Goal: Find specific page/section: Find specific page/section

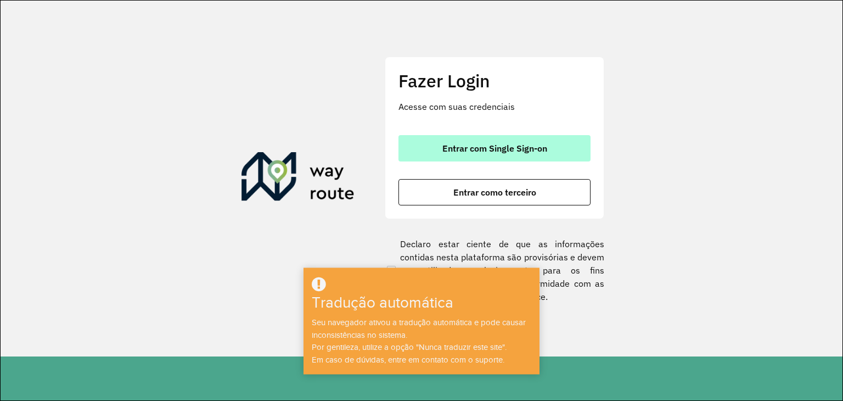
click at [550, 152] on button "Entrar com Single Sign-on" at bounding box center [494, 148] width 192 height 26
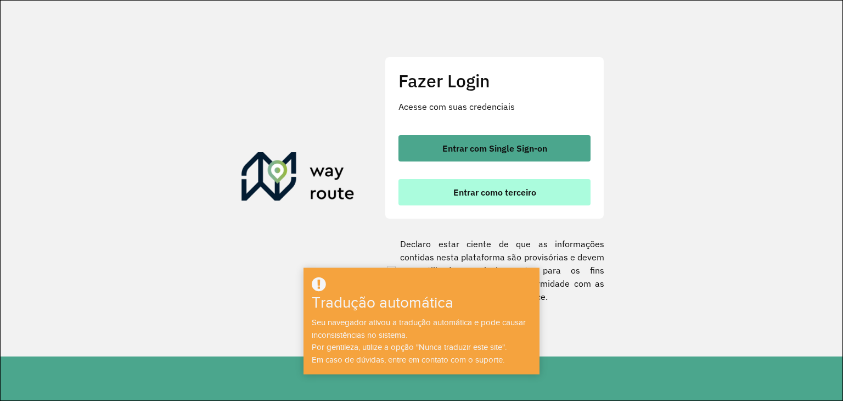
click at [500, 196] on font "Entrar como terceiro" at bounding box center [494, 192] width 83 height 11
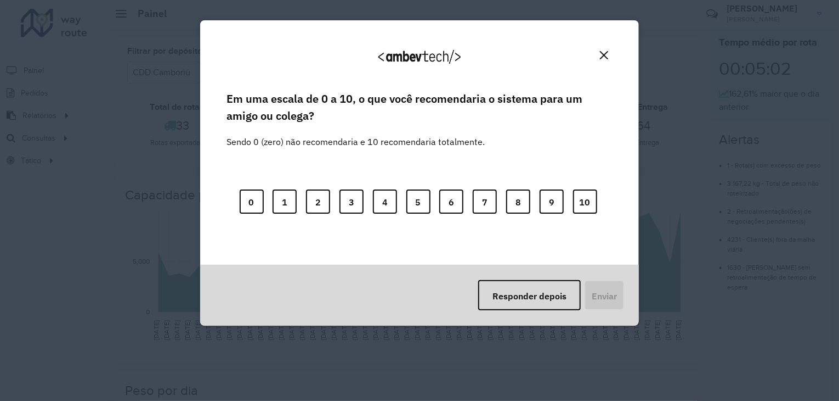
click at [606, 56] on img "Fechar" at bounding box center [604, 55] width 8 height 8
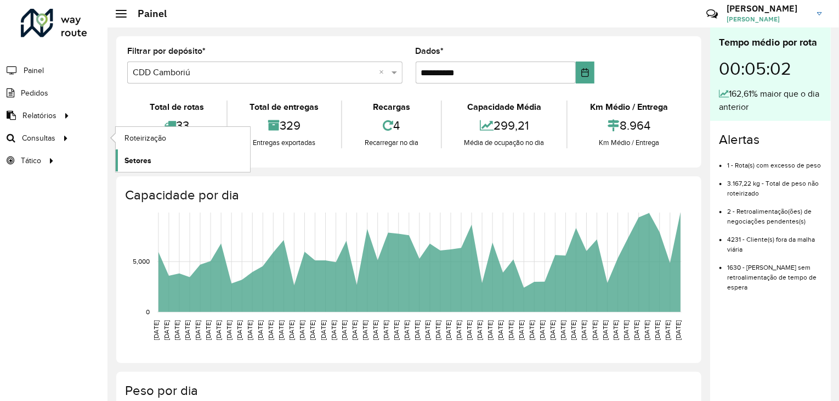
click at [131, 161] on font "Setores" at bounding box center [138, 160] width 27 height 9
